Goal: Information Seeking & Learning: Learn about a topic

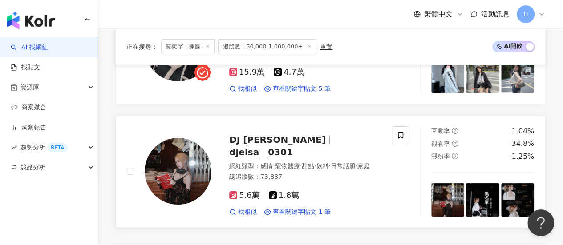
scroll to position [1718, 0]
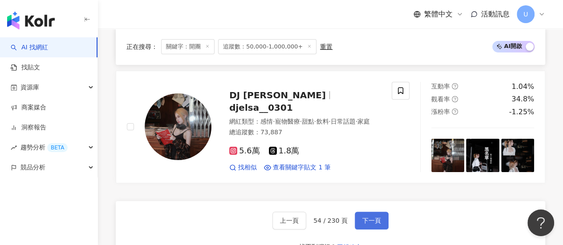
click at [372, 217] on span "下一頁" at bounding box center [371, 220] width 19 height 7
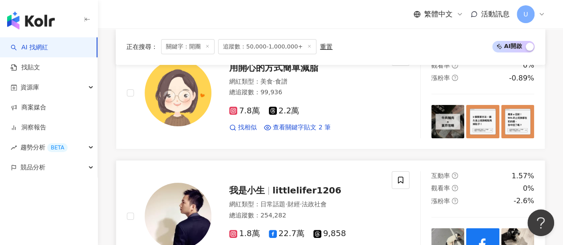
scroll to position [1657, 0]
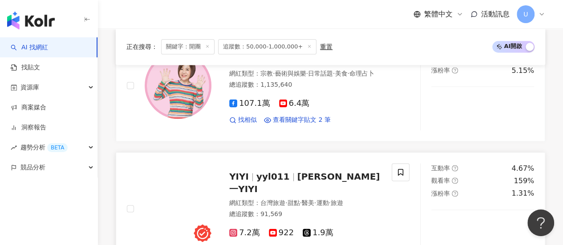
scroll to position [544, 0]
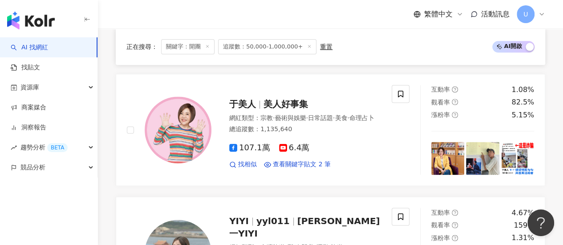
drag, startPoint x: 547, startPoint y: 75, endPoint x: 518, endPoint y: 75, distance: 28.9
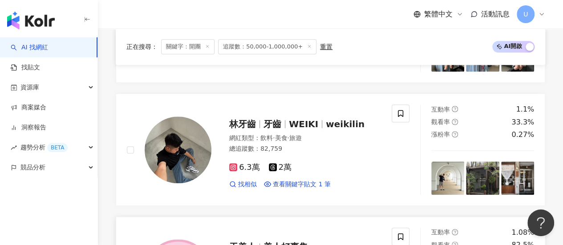
scroll to position [366, 0]
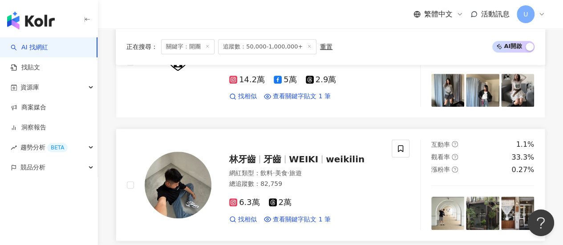
click at [317, 165] on span "WEIKI" at bounding box center [307, 159] width 37 height 11
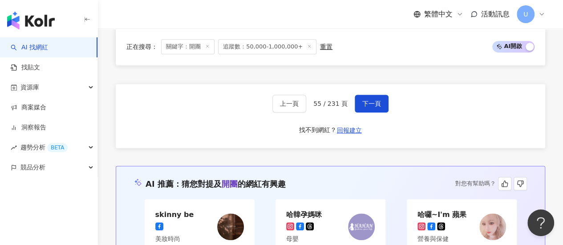
scroll to position [1879, 0]
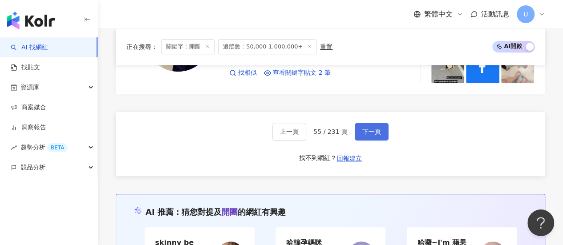
click at [365, 123] on button "下一頁" at bounding box center [372, 132] width 34 height 18
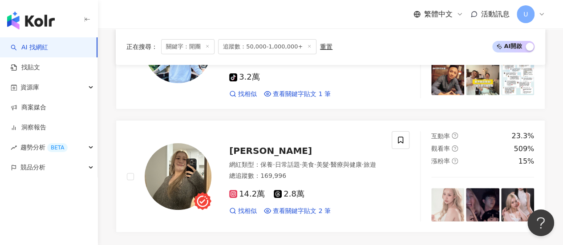
scroll to position [1793, 0]
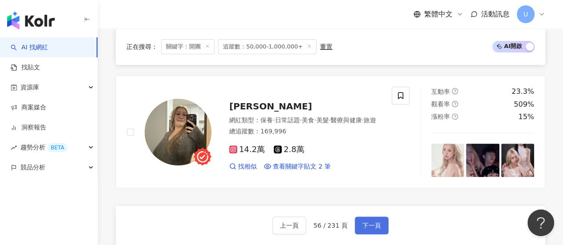
click at [373, 222] on span "下一頁" at bounding box center [371, 225] width 19 height 7
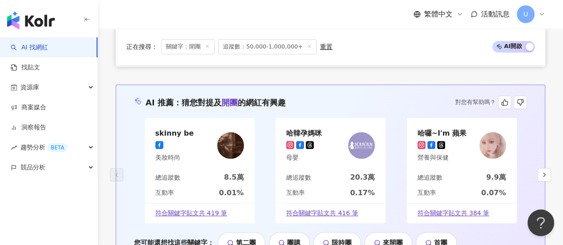
scroll to position [1790, 0]
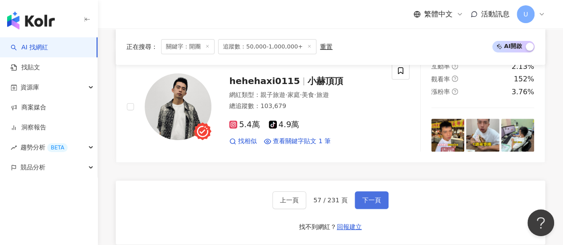
click at [367, 197] on span "下一頁" at bounding box center [371, 200] width 19 height 7
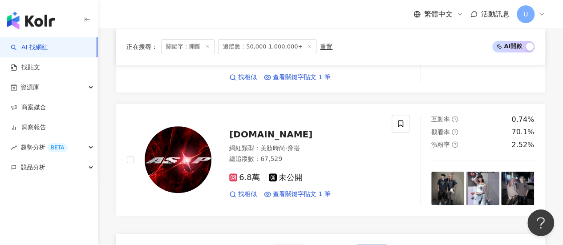
scroll to position [1842, 0]
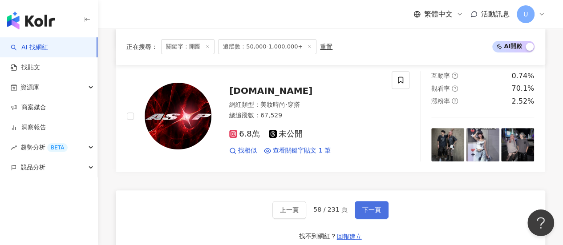
click at [362, 207] on span "下一頁" at bounding box center [371, 210] width 19 height 7
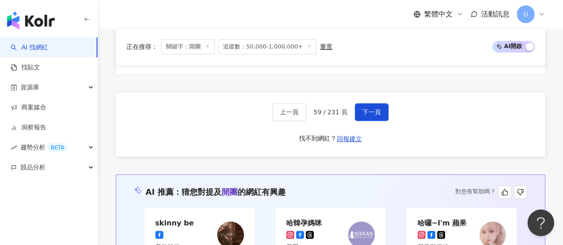
scroll to position [1887, 0]
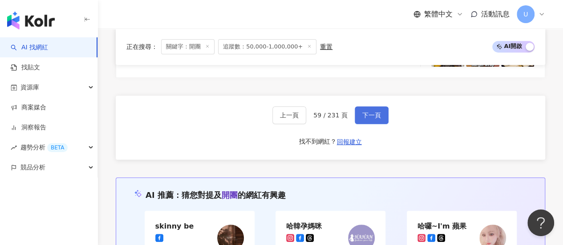
click at [368, 106] on button "下一頁" at bounding box center [372, 115] width 34 height 18
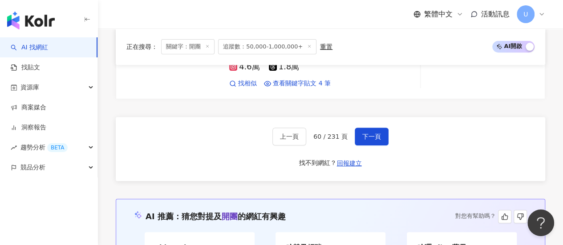
scroll to position [1801, 0]
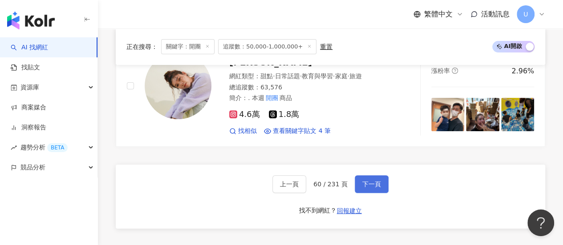
click at [363, 181] on span "下一頁" at bounding box center [371, 184] width 19 height 7
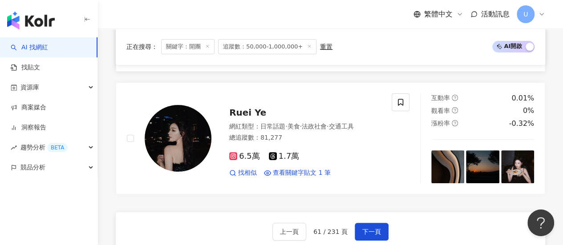
scroll to position [1858, 0]
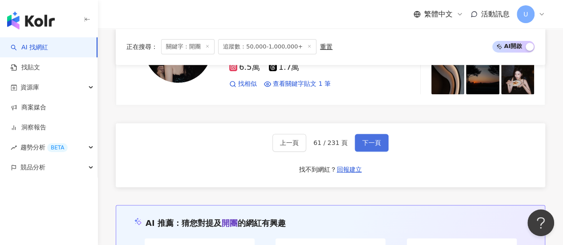
click at [369, 139] on span "下一頁" at bounding box center [371, 142] width 19 height 7
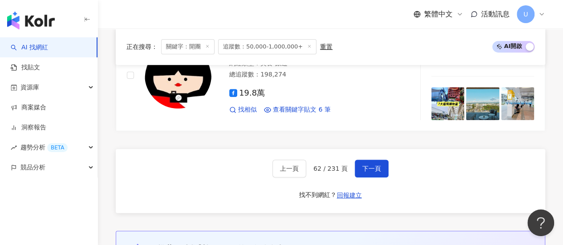
scroll to position [1870, 0]
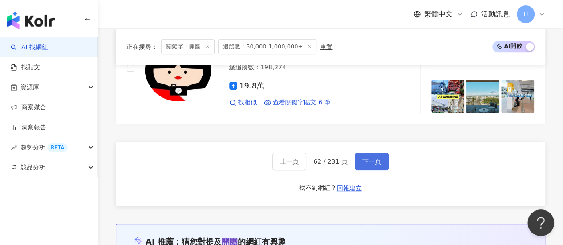
click at [375, 158] on span "下一頁" at bounding box center [371, 161] width 19 height 7
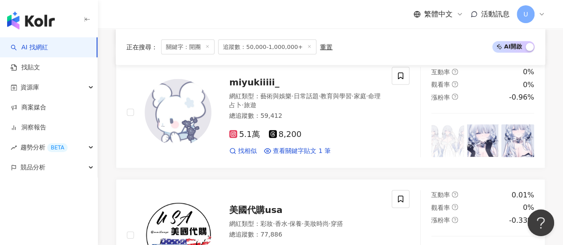
scroll to position [1876, 0]
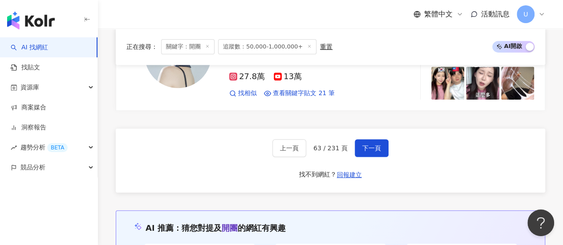
click at [372, 139] on button "下一頁" at bounding box center [372, 148] width 34 height 18
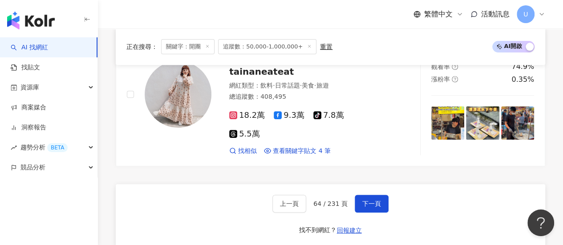
scroll to position [1798, 0]
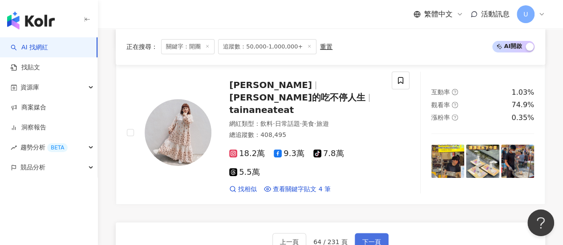
click at [373, 239] on span "下一頁" at bounding box center [371, 242] width 19 height 7
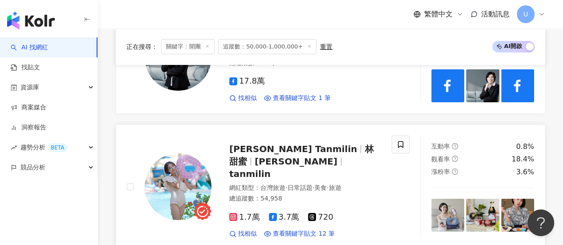
scroll to position [1678, 0]
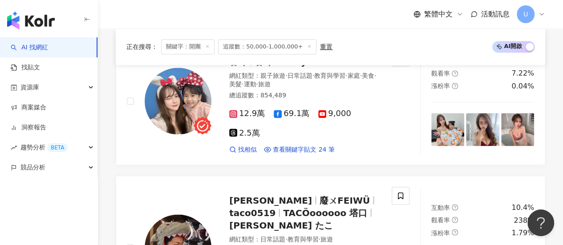
scroll to position [1752, 0]
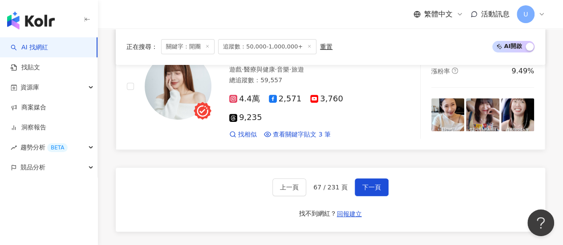
scroll to position [1793, 0]
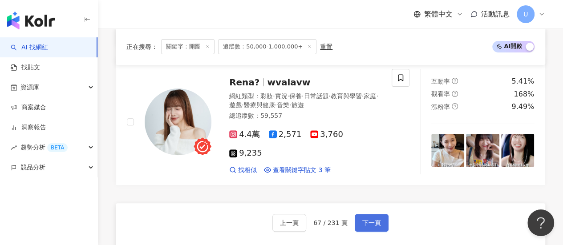
click at [367, 219] on span "下一頁" at bounding box center [371, 222] width 19 height 7
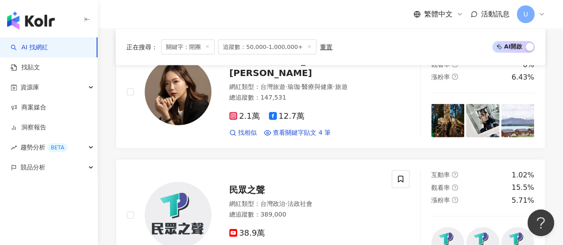
scroll to position [933, 0]
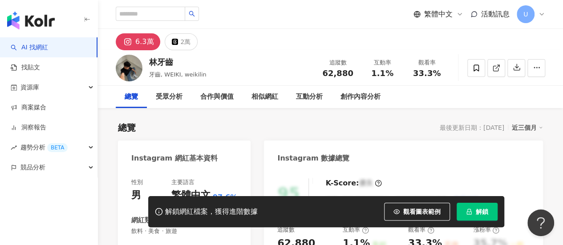
scroll to position [134, 0]
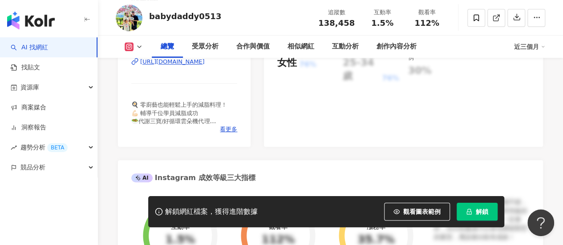
scroll to position [178, 0]
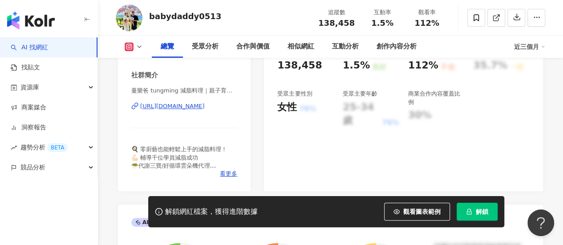
click at [205, 108] on div "https://www.instagram.com/babydaddy0513/" at bounding box center [172, 106] width 65 height 8
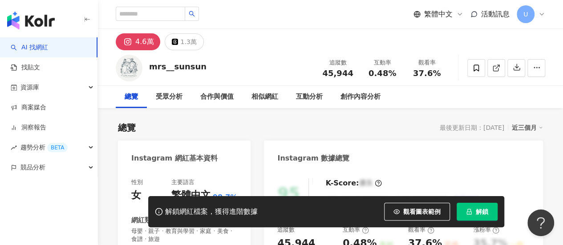
scroll to position [623, 0]
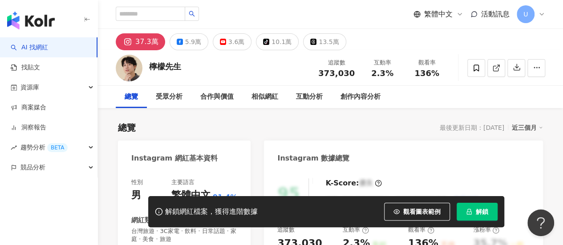
click at [221, 141] on div "Instagram 網紅基本資料" at bounding box center [184, 155] width 133 height 29
click at [222, 141] on div "Instagram 網紅基本資料" at bounding box center [184, 155] width 133 height 29
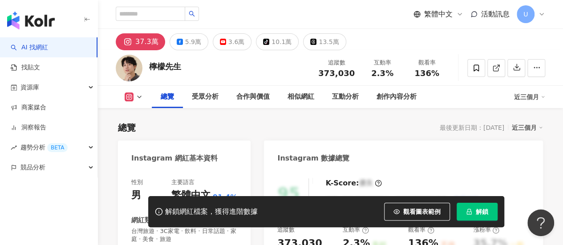
scroll to position [178, 0]
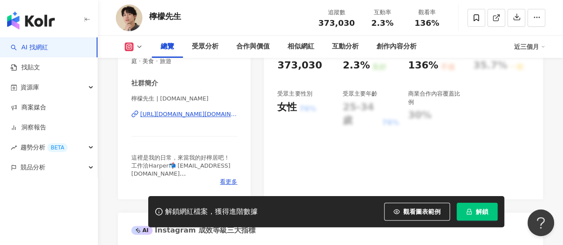
click at [203, 117] on div "https://www.instagram.com/mr.lemon.tw/" at bounding box center [188, 114] width 97 height 8
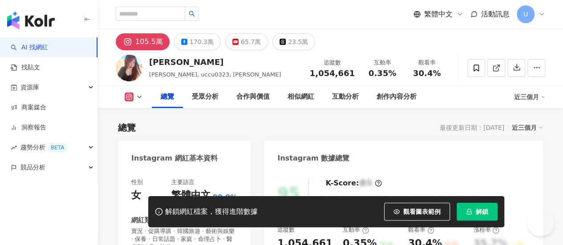
scroll to position [134, 0]
